Goal: Check status: Check status

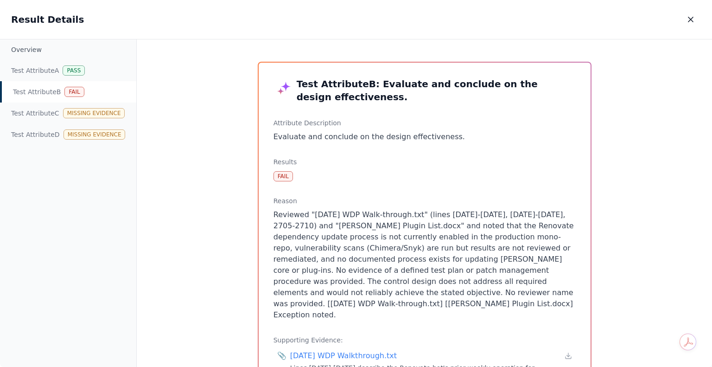
scroll to position [79, 0]
